Goal: Transaction & Acquisition: Subscribe to service/newsletter

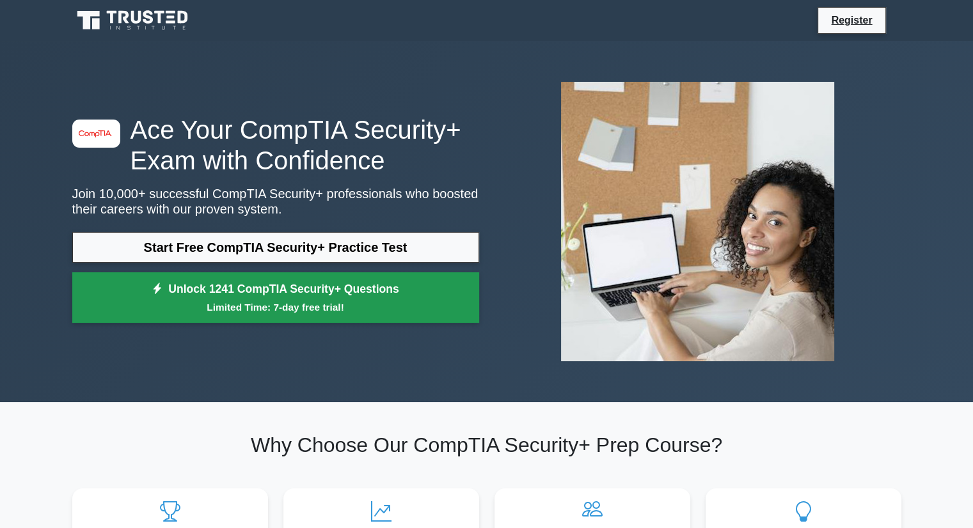
click at [278, 290] on link "Unlock 1241 CompTIA Security+ Questions Limited Time: 7-day free trial!" at bounding box center [275, 297] width 407 height 51
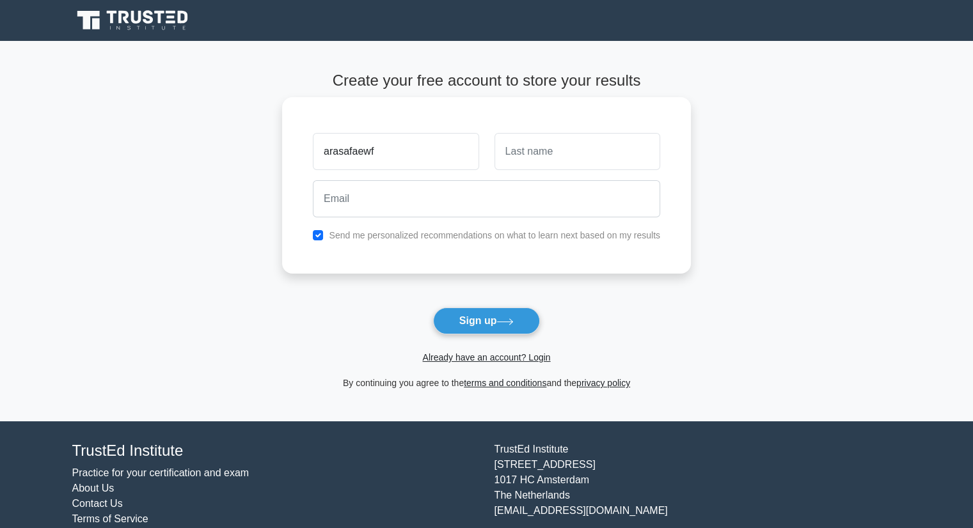
type input "arasafaewf"
click at [514, 149] on input "text" at bounding box center [577, 151] width 166 height 37
type input "fsdffa"
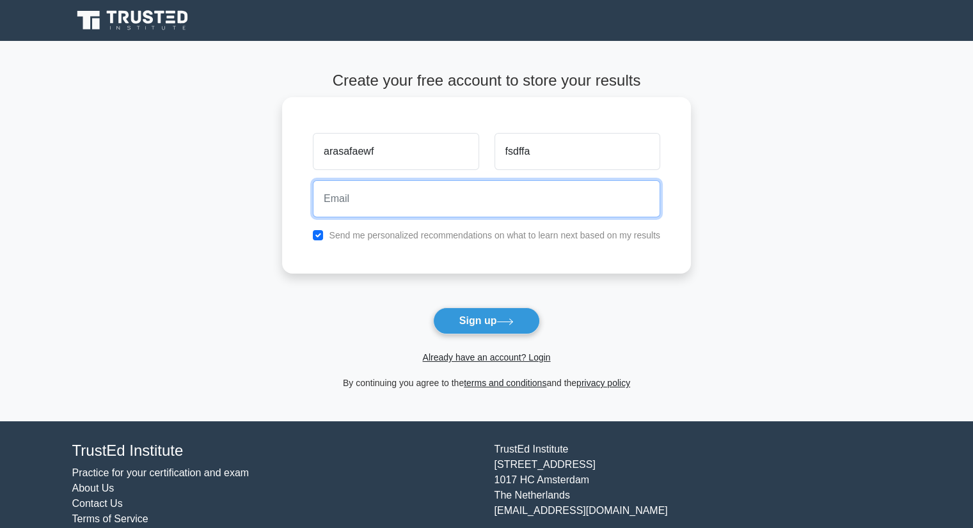
click at [381, 198] on input "email" at bounding box center [486, 198] width 347 height 37
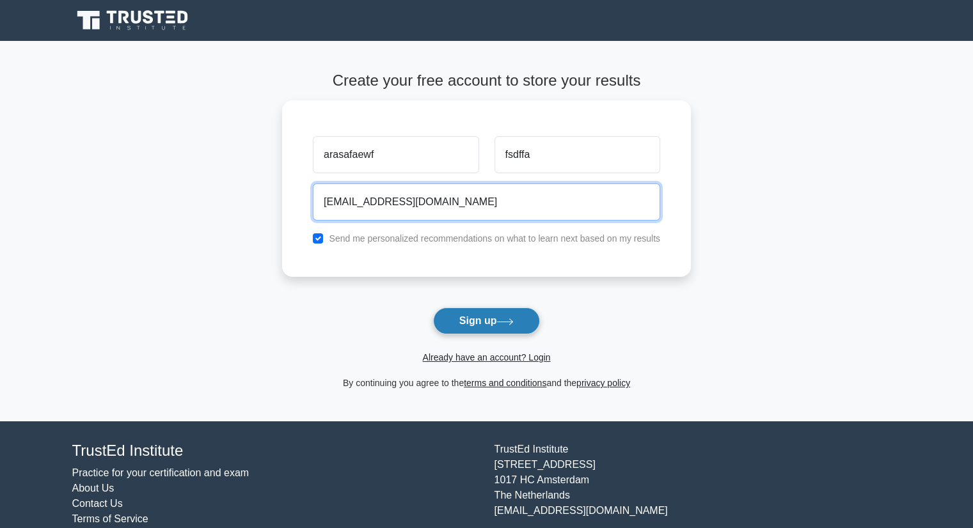
type input "maafa@gmail.com"
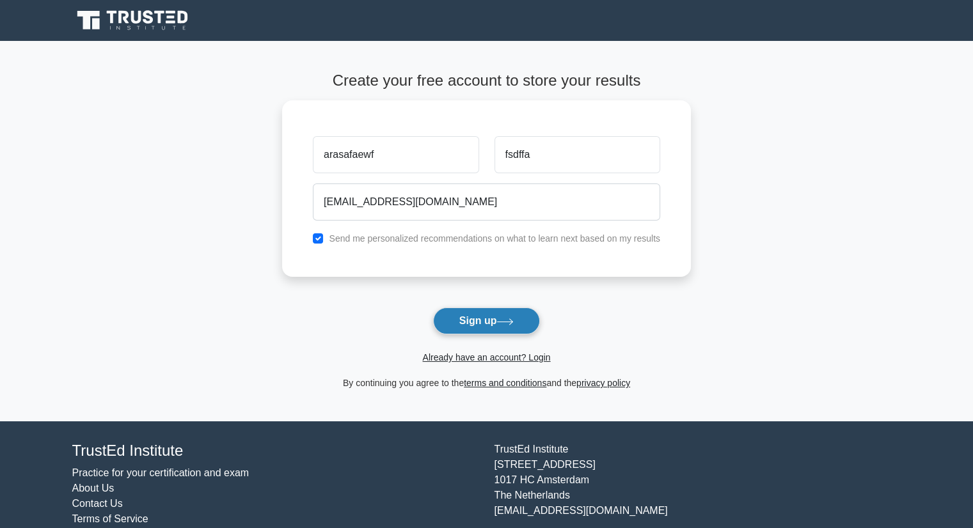
click at [469, 323] on button "Sign up" at bounding box center [486, 321] width 107 height 27
